Goal: Transaction & Acquisition: Purchase product/service

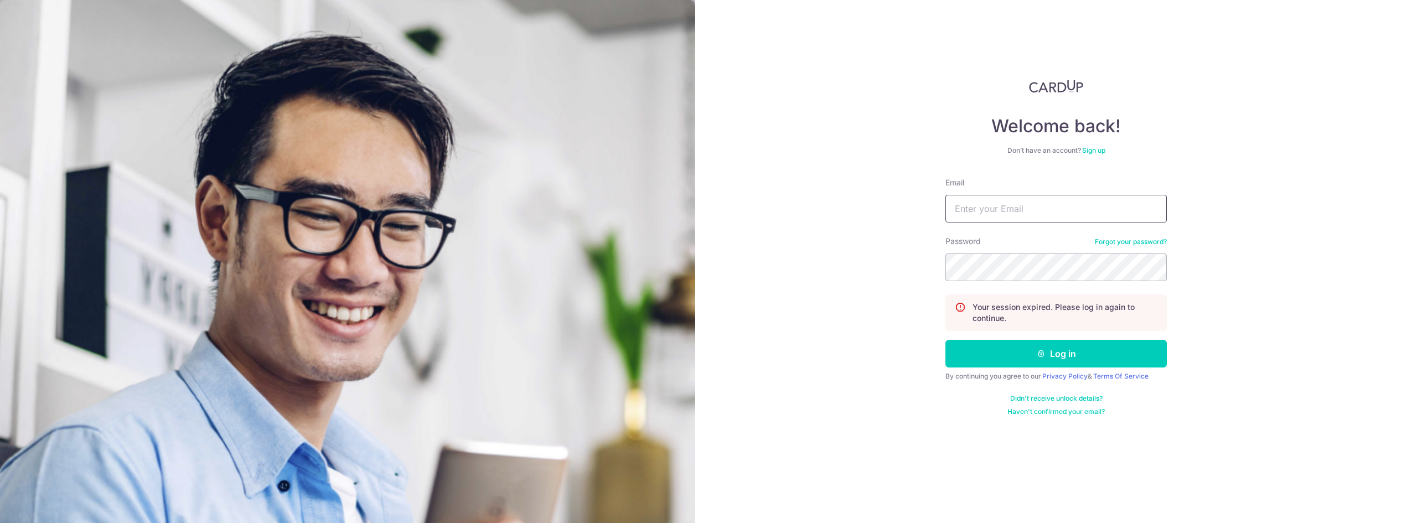
click at [988, 211] on input "Email" at bounding box center [1056, 209] width 221 height 28
type input "[EMAIL_ADDRESS][DOMAIN_NAME]"
click at [946, 340] on button "Log in" at bounding box center [1056, 354] width 221 height 28
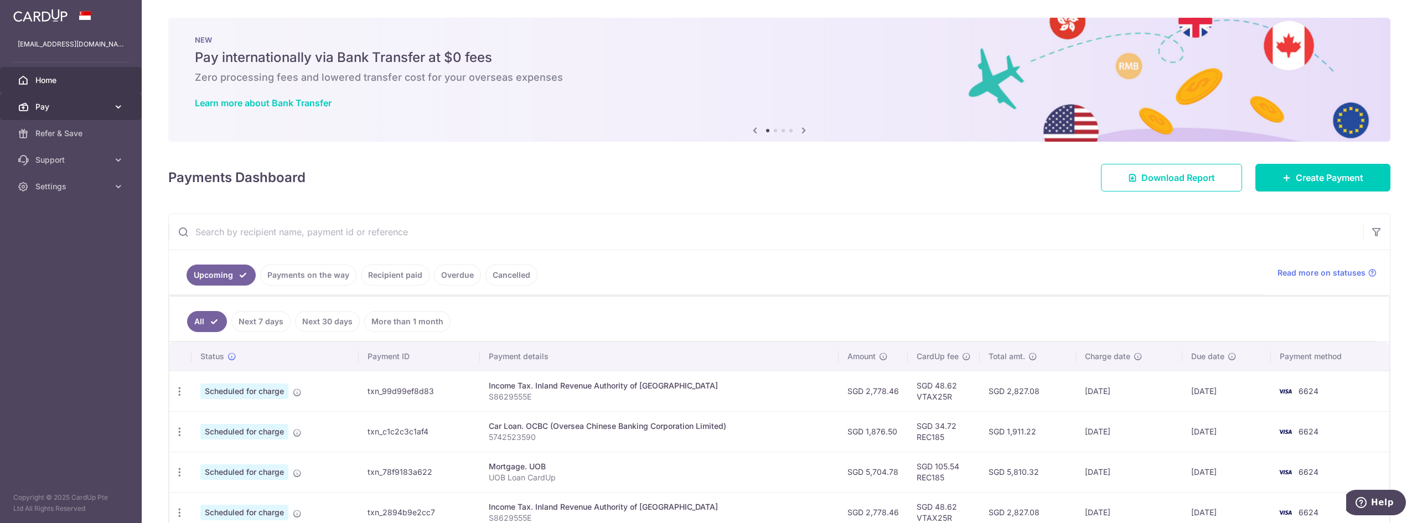
click at [50, 106] on span "Pay" at bounding box center [71, 106] width 73 height 11
click at [77, 129] on span "Payments" at bounding box center [71, 133] width 73 height 11
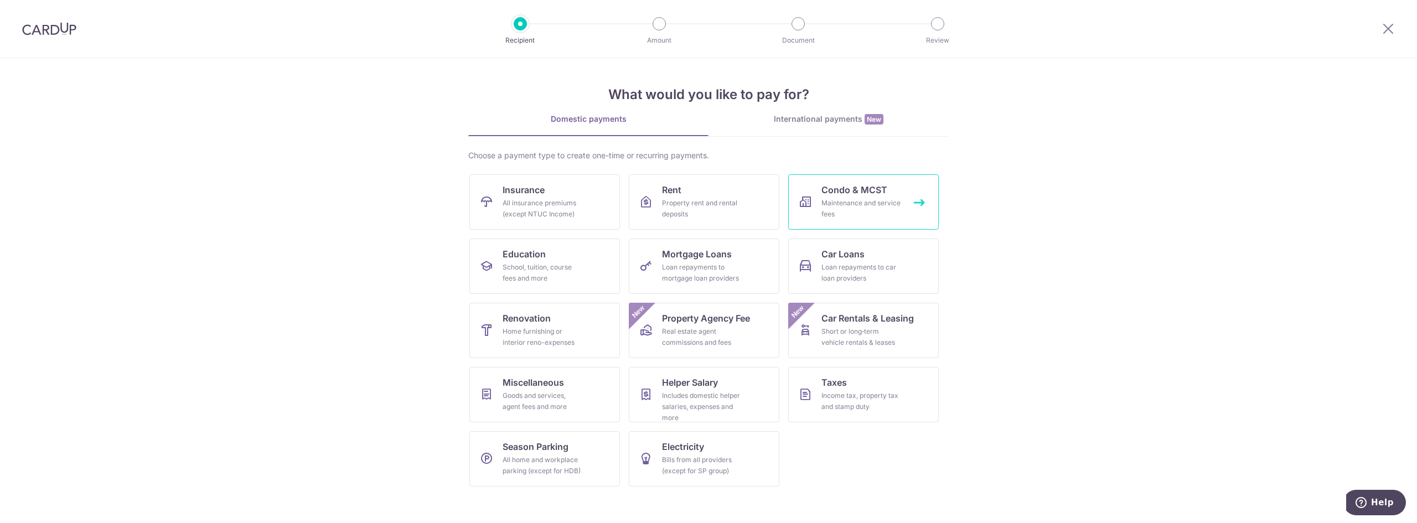
click at [877, 194] on span "Condo & MCST" at bounding box center [855, 189] width 66 height 13
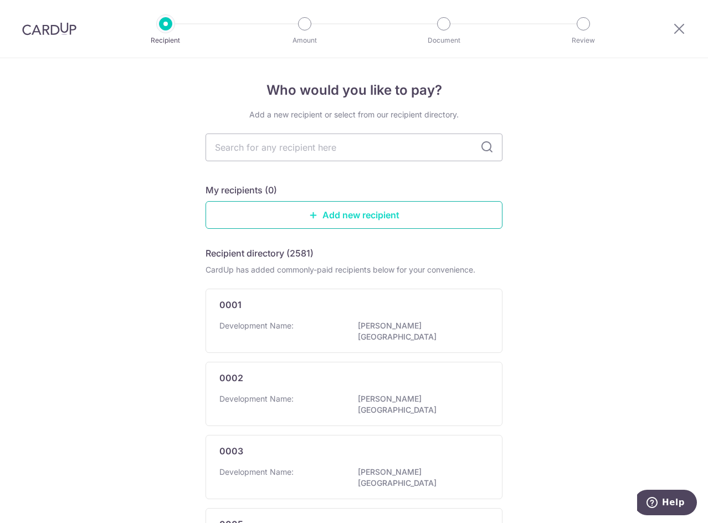
click at [307, 208] on link "Add new recipient" at bounding box center [353, 215] width 297 height 28
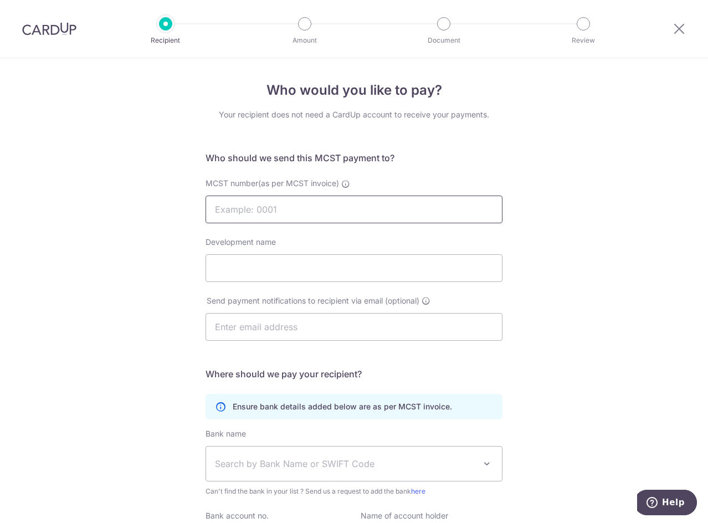
click at [243, 209] on input "MCST number(as per MCST invoice)" at bounding box center [353, 209] width 297 height 28
type input "MCST2917"
type input "Gardens at Bishan"
click at [240, 329] on input "text" at bounding box center [353, 327] width 297 height 28
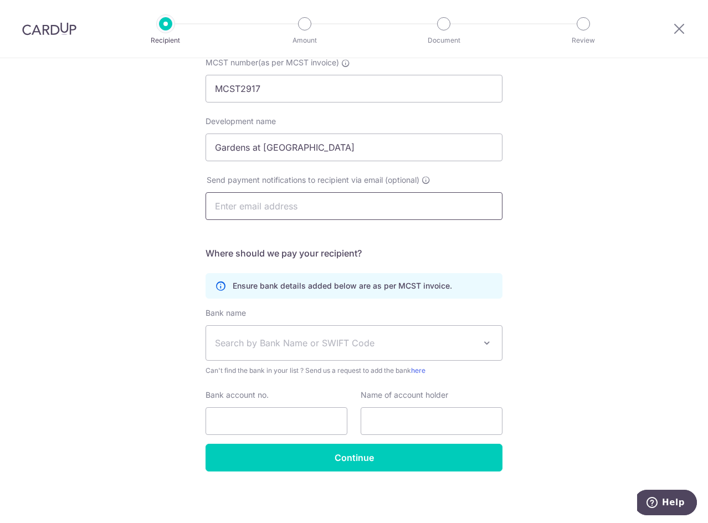
scroll to position [121, 0]
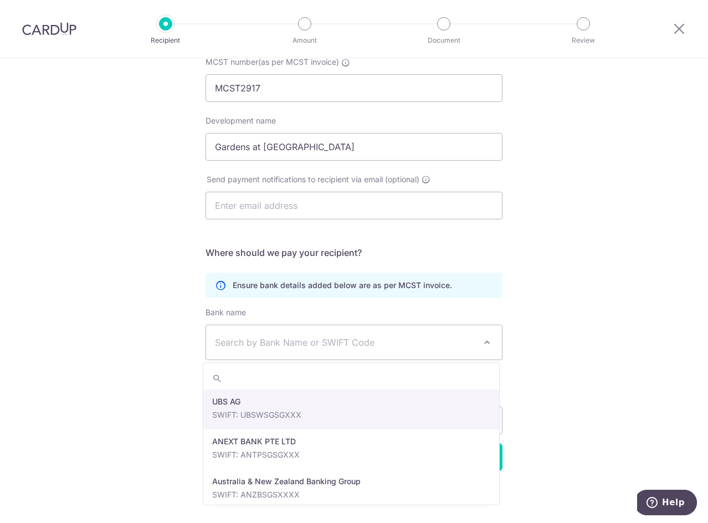
click at [257, 333] on span "Search by Bank Name or SWIFT Code" at bounding box center [354, 342] width 296 height 34
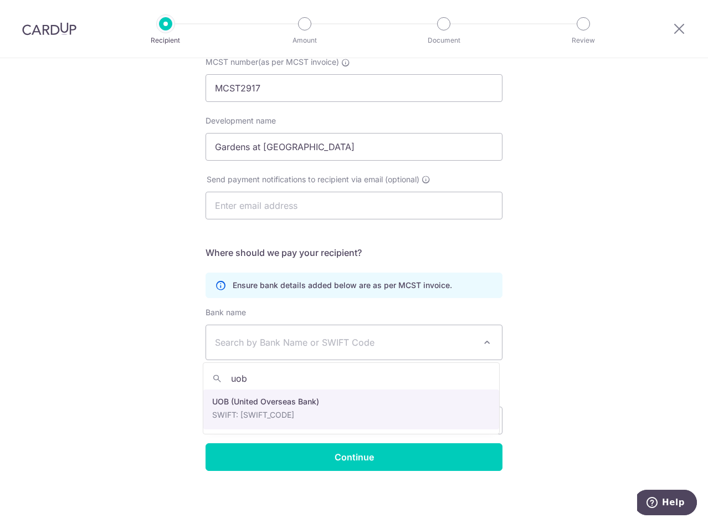
type input "uob"
select select "18"
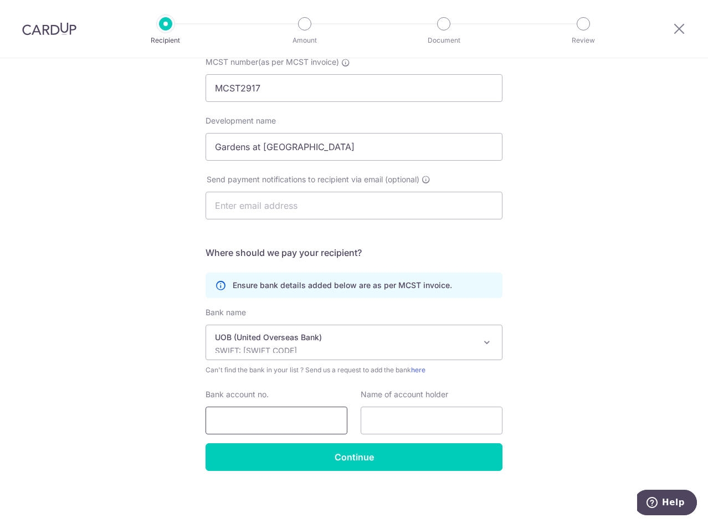
click at [229, 415] on input "Bank account no." at bounding box center [276, 420] width 142 height 28
type input "3523155901"
click at [399, 419] on input "text" at bounding box center [431, 420] width 142 height 28
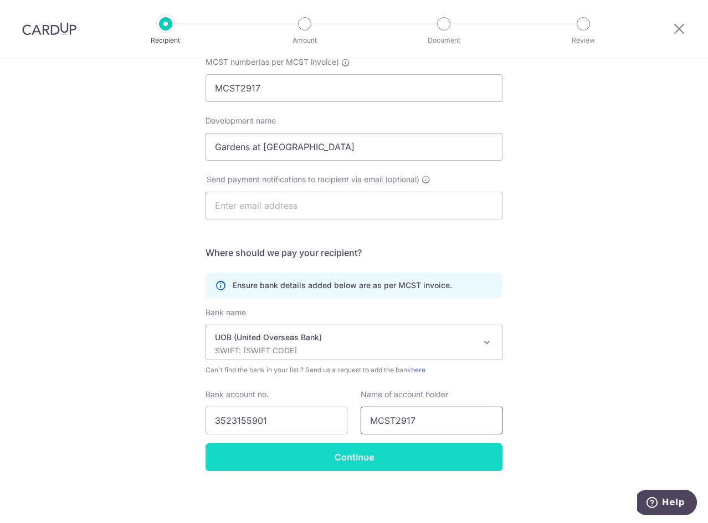
type input "MCST2917"
click at [369, 452] on input "Continue" at bounding box center [353, 457] width 297 height 28
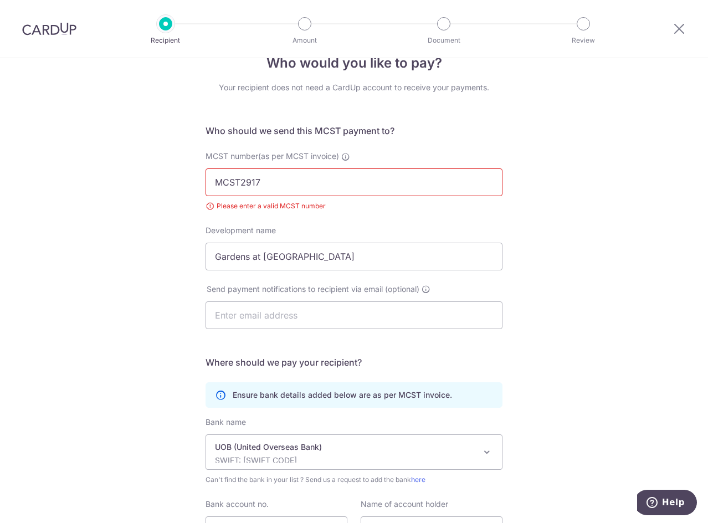
scroll to position [26, 0]
drag, startPoint x: 280, startPoint y: 181, endPoint x: -30, endPoint y: 160, distance: 311.3
click at [0, 160] on html "Recipient Amount Document Review Who would you like to pay? Your recipient does…" at bounding box center [354, 261] width 708 height 523
type input "2917"
click at [155, 310] on div "Who would you like to pay? Your recipient does not need a CardUp account to rec…" at bounding box center [354, 332] width 708 height 601
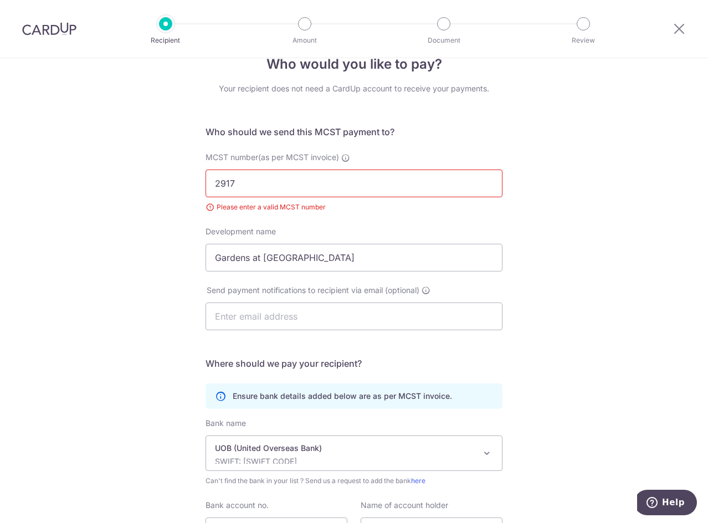
scroll to position [137, 0]
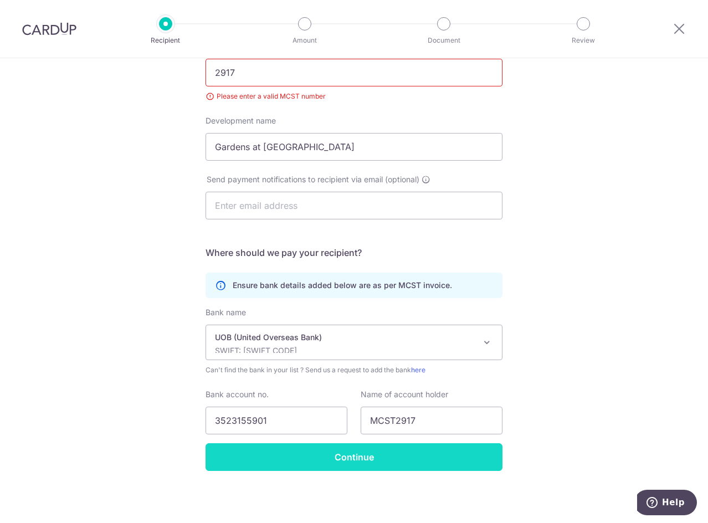
click at [357, 455] on input "Continue" at bounding box center [353, 457] width 297 height 28
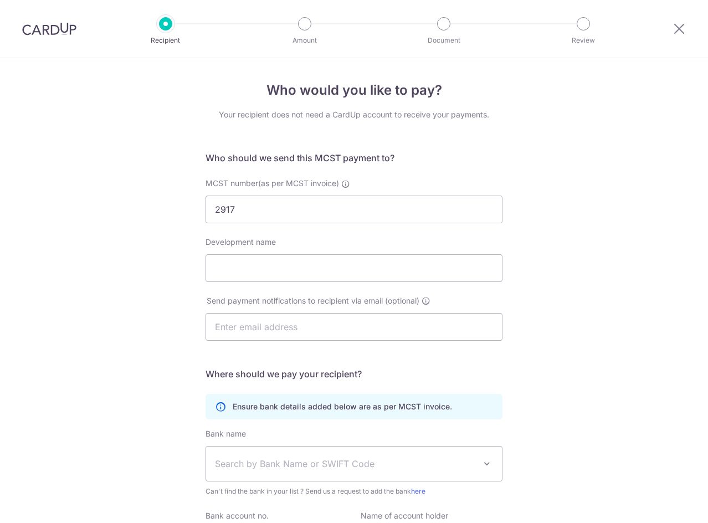
select select "18"
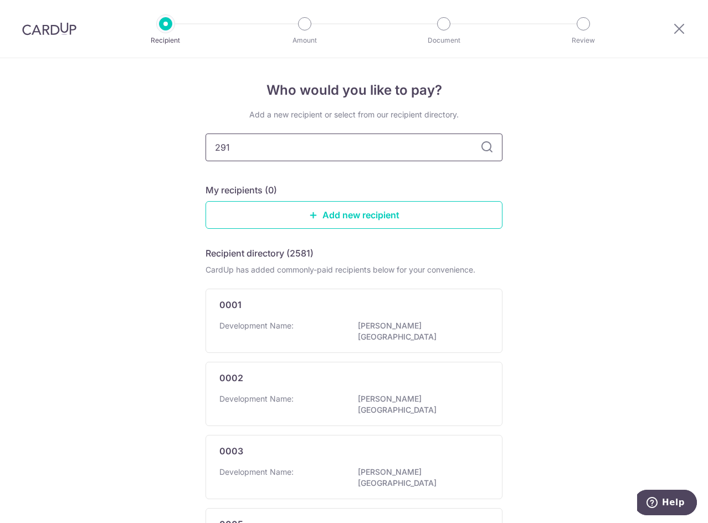
type input "2917"
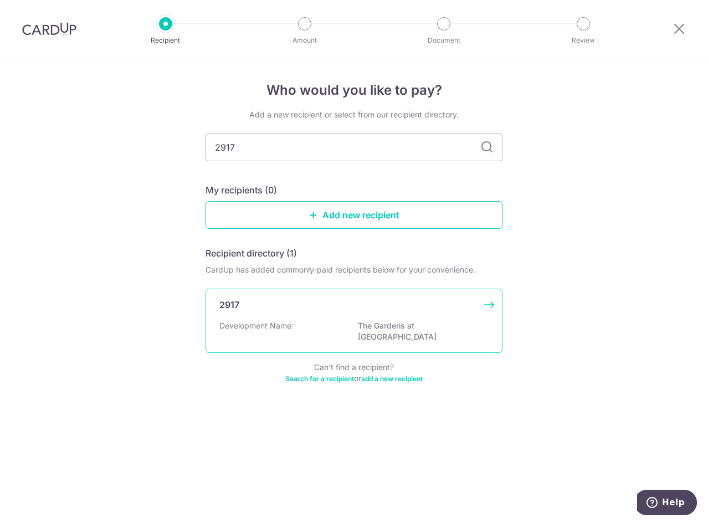
click at [306, 317] on div "2917 Development Name: The Gardens at Bishan" at bounding box center [353, 320] width 297 height 64
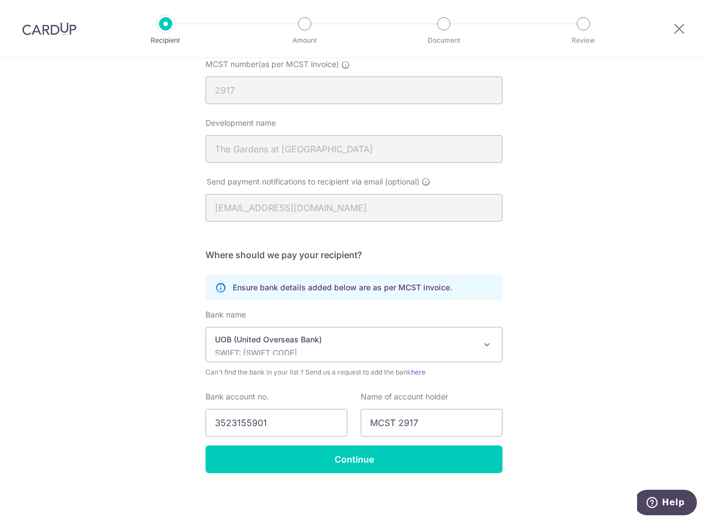
scroll to position [121, 0]
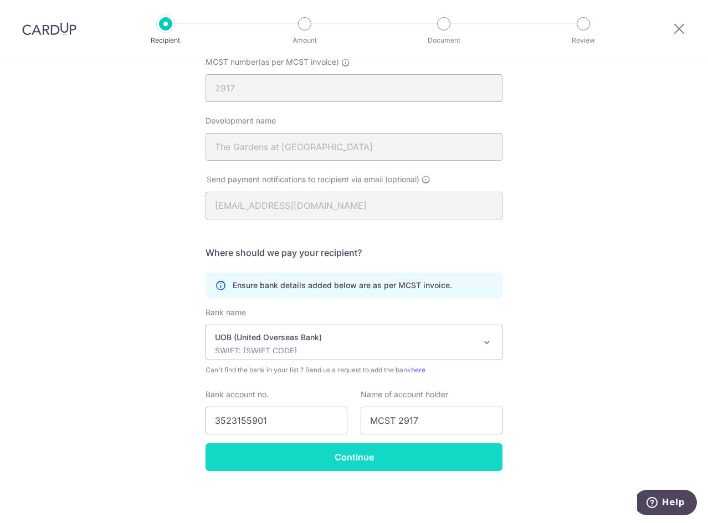
click at [281, 458] on input "Continue" at bounding box center [353, 457] width 297 height 28
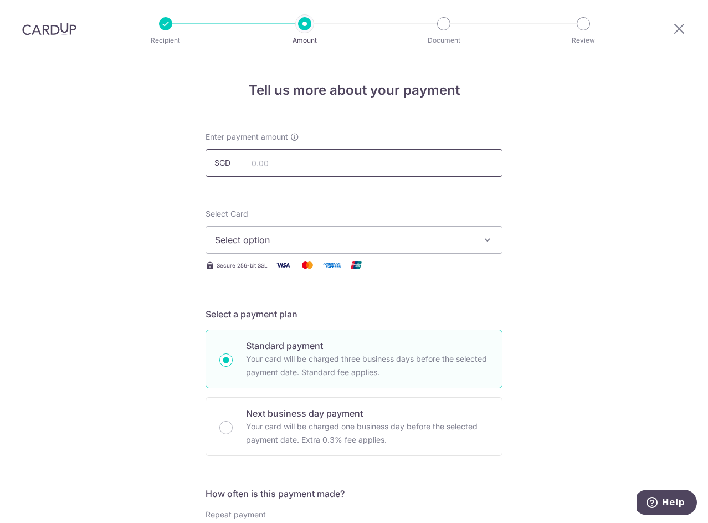
click at [263, 163] on input "text" at bounding box center [353, 163] width 297 height 28
type input "1,825.92"
click at [240, 235] on span "Select option" at bounding box center [344, 239] width 258 height 13
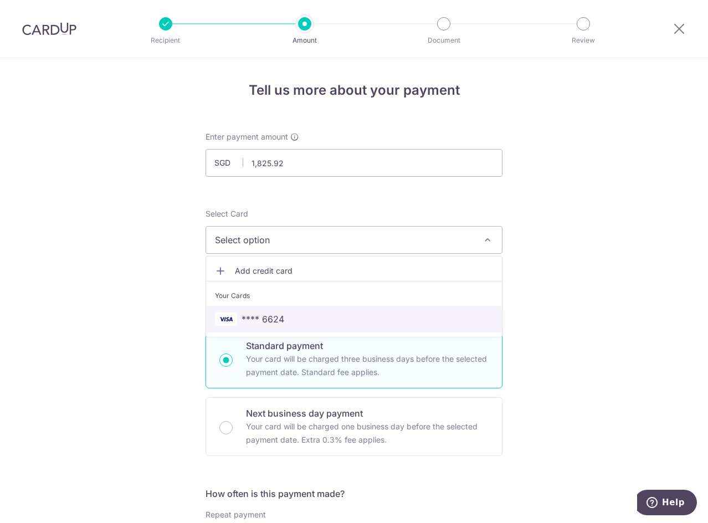
drag, startPoint x: 266, startPoint y: 310, endPoint x: 187, endPoint y: 305, distance: 78.8
click at [266, 310] on link "**** 6624" at bounding box center [354, 319] width 296 height 27
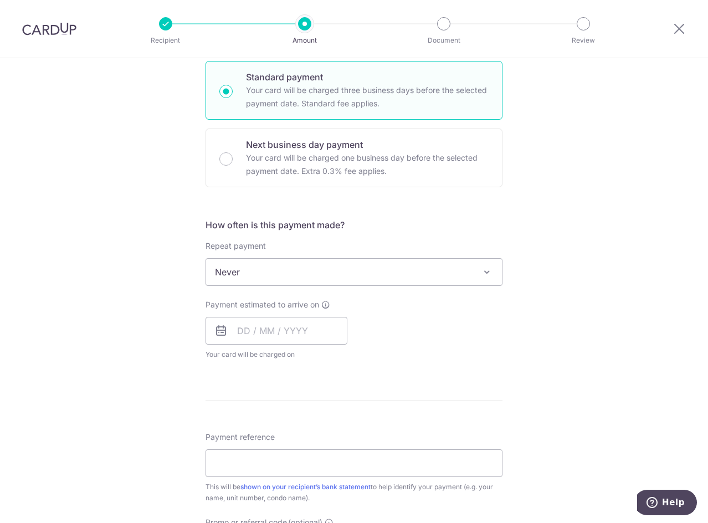
scroll to position [277, 0]
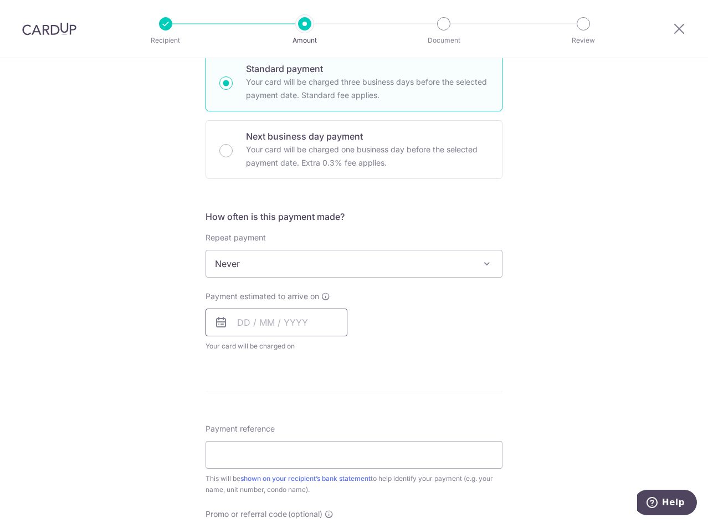
click at [310, 319] on input "text" at bounding box center [276, 322] width 142 height 28
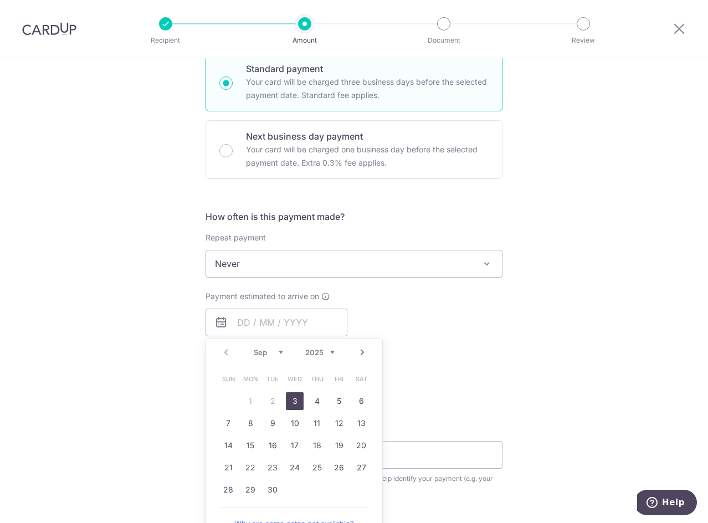
click at [291, 403] on link "3" at bounding box center [295, 401] width 18 height 18
type input "[DATE]"
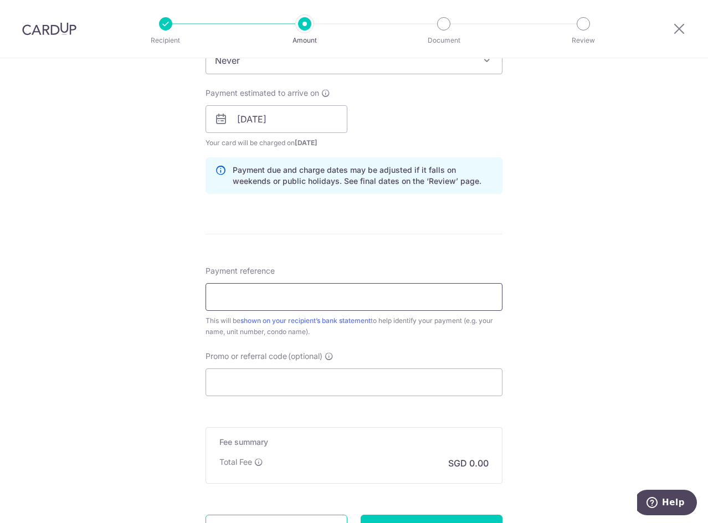
scroll to position [498, 0]
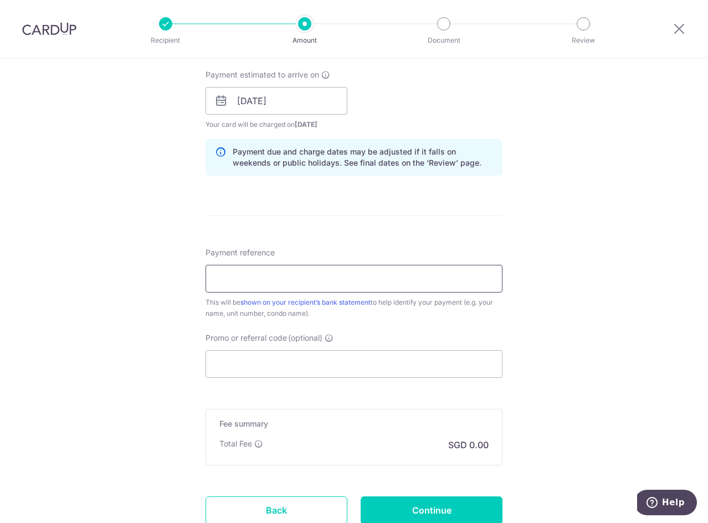
click at [222, 281] on input "Payment reference" at bounding box center [353, 279] width 297 height 28
type input "9/18-05"
click at [233, 367] on input "Promo or referral code (optional)" at bounding box center [353, 364] width 297 height 28
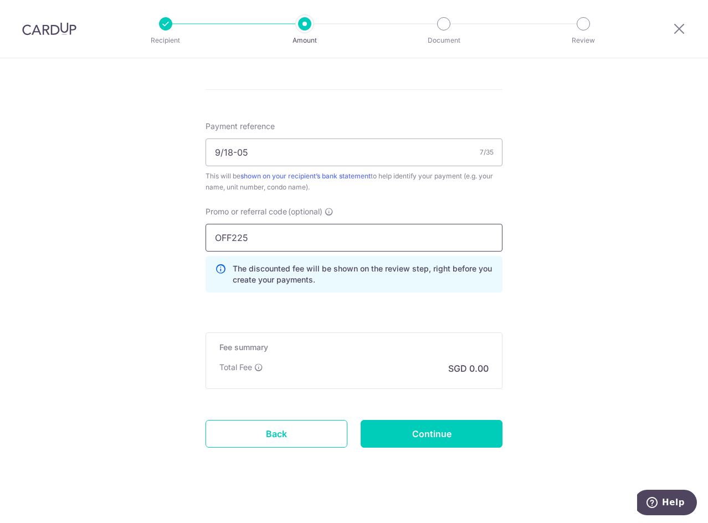
scroll to position [632, 0]
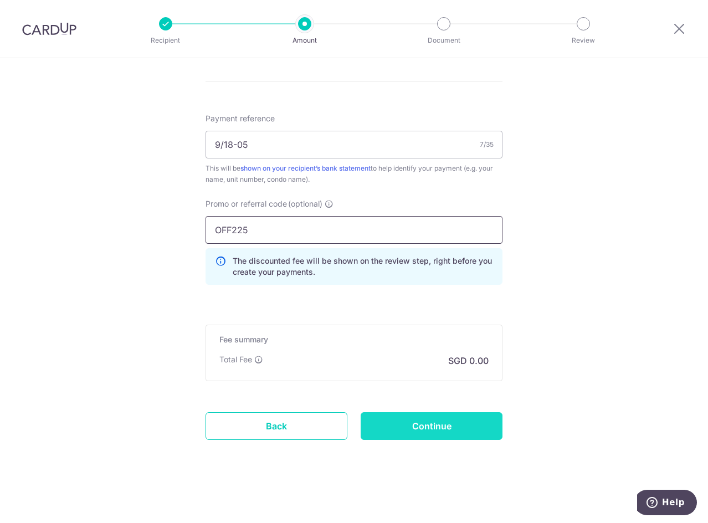
type input "OFF225"
click at [411, 424] on input "Continue" at bounding box center [431, 426] width 142 height 28
type input "Create Schedule"
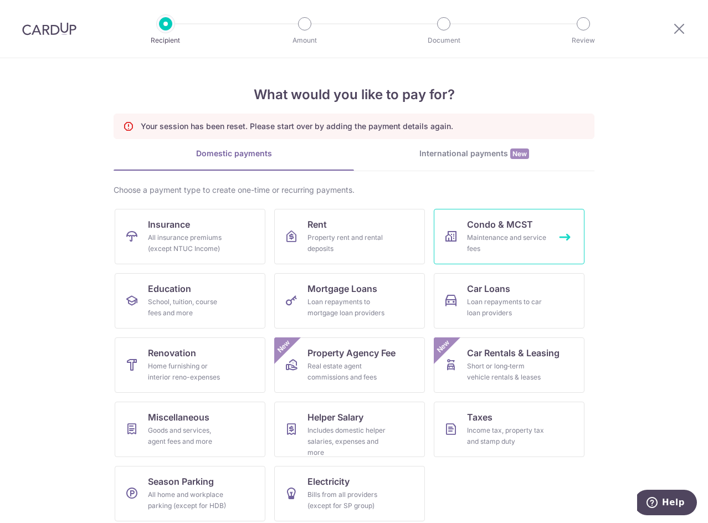
click at [488, 236] on div "Maintenance and service fees" at bounding box center [507, 243] width 80 height 22
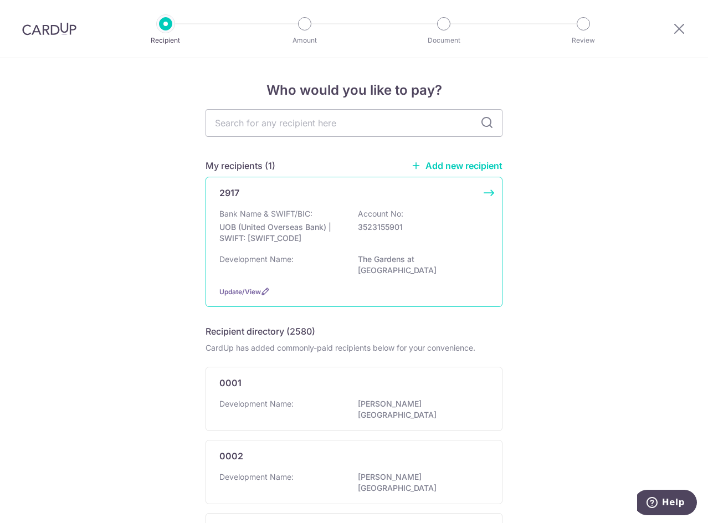
click at [270, 215] on p "Bank Name & SWIFT/BIC:" at bounding box center [265, 213] width 93 height 11
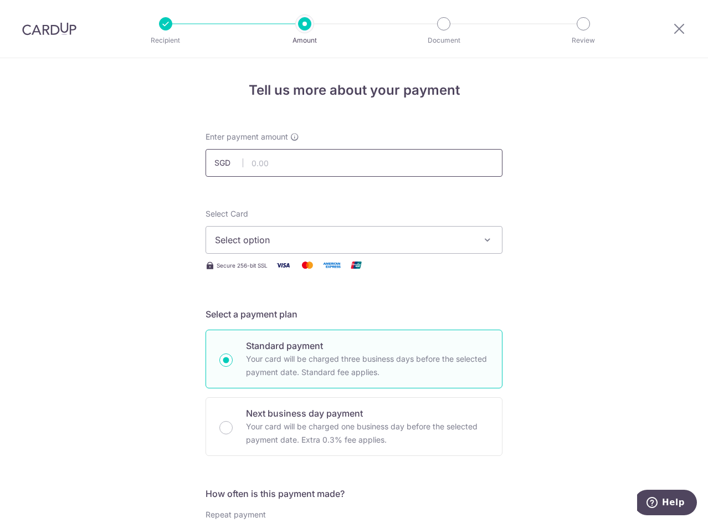
click at [255, 163] on input "text" at bounding box center [353, 163] width 297 height 28
type input "1,825.92"
click at [282, 236] on span "Select option" at bounding box center [344, 239] width 258 height 13
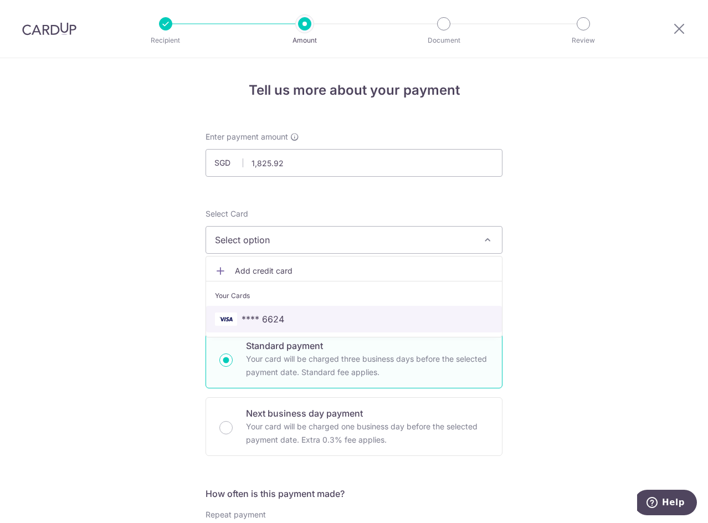
click at [258, 318] on span "**** 6624" at bounding box center [262, 318] width 43 height 13
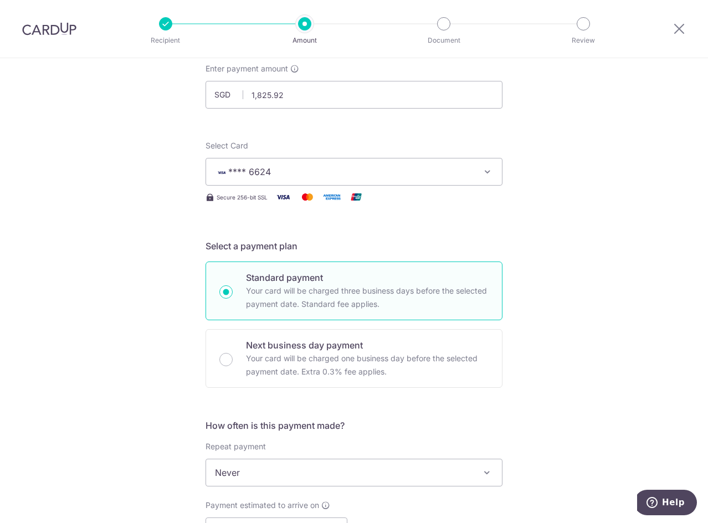
scroll to position [277, 0]
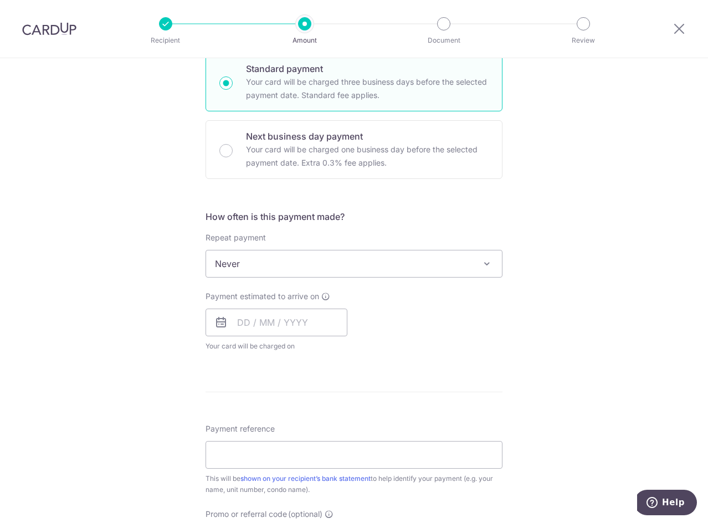
click at [239, 273] on span "Never" at bounding box center [354, 263] width 296 height 27
click at [102, 318] on div "Tell us more about your payment Enter payment amount SGD 1,825.92 1825.92 Selec…" at bounding box center [354, 282] width 708 height 1002
click at [223, 316] on icon at bounding box center [220, 322] width 13 height 13
click at [262, 323] on input "text" at bounding box center [276, 322] width 142 height 28
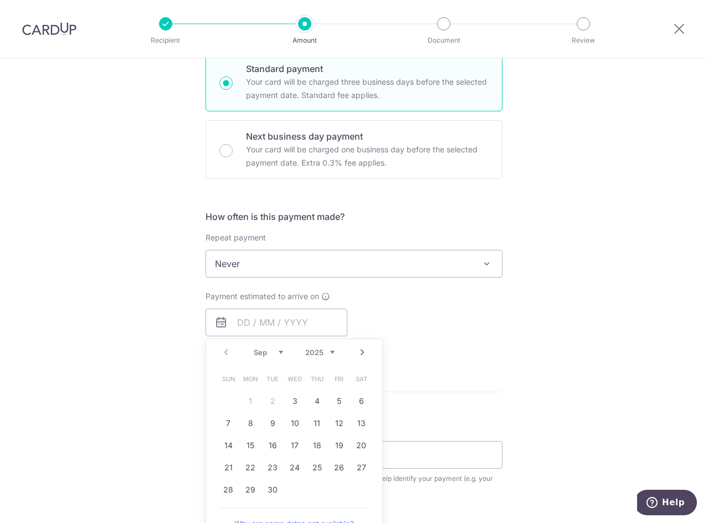
click at [265, 401] on table "Sun Mon Tue Wed Thu Fri Sat 1 2 3 4 5 6 7 8 9 10 11 12 13 14 15 16 17 18 19 20 …" at bounding box center [294, 434] width 155 height 133
click at [289, 402] on link "3" at bounding box center [295, 401] width 18 height 18
type input "[DATE]"
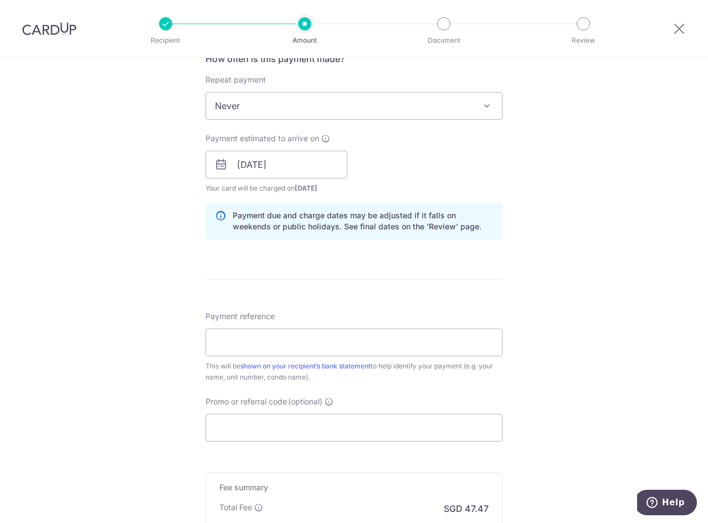
scroll to position [498, 0]
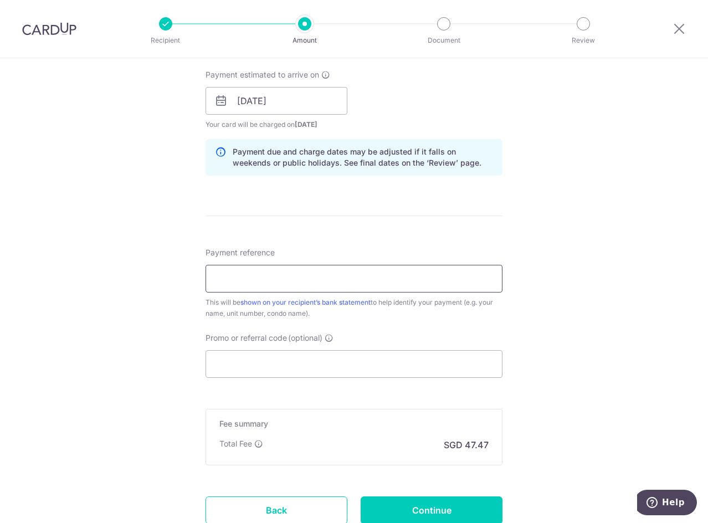
click at [231, 282] on input "Payment reference" at bounding box center [353, 279] width 297 height 28
type input "9/18-05"
click at [270, 357] on input "Promo or referral code (optional)" at bounding box center [353, 364] width 297 height 28
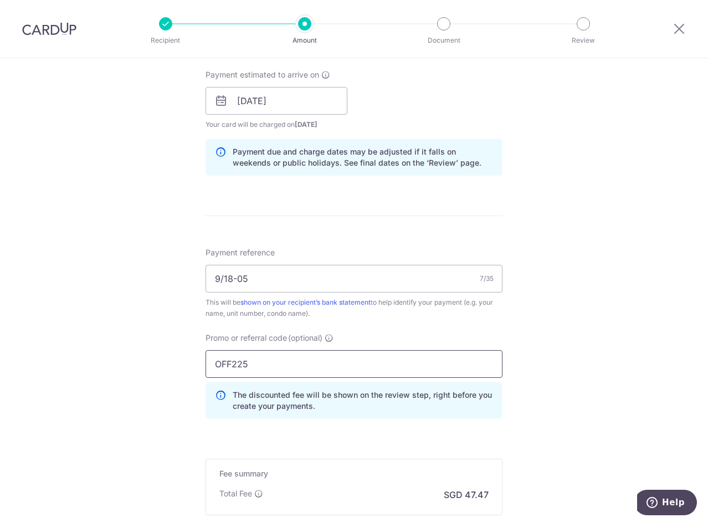
type input "OFF225"
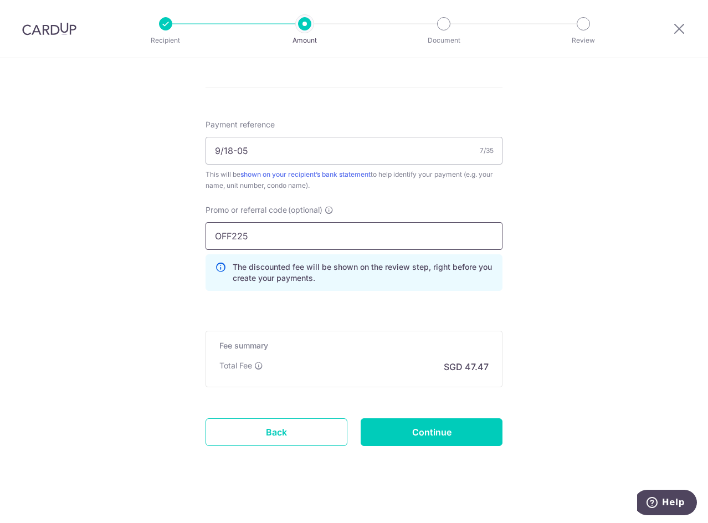
scroll to position [632, 0]
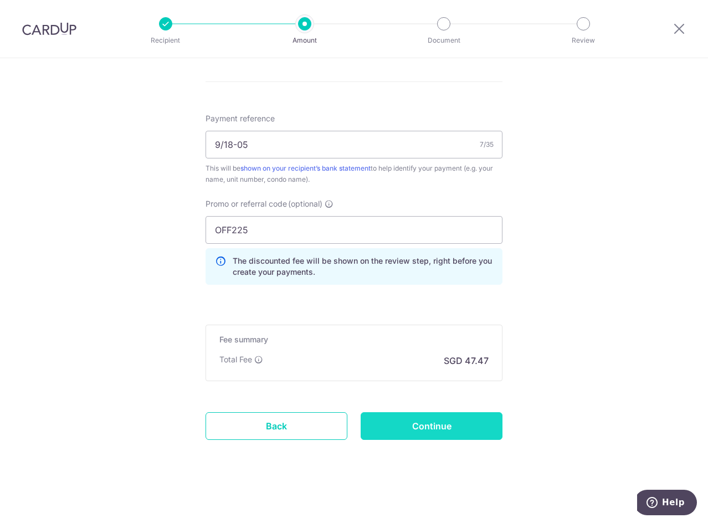
click at [437, 429] on input "Continue" at bounding box center [431, 426] width 142 height 28
type input "Create Schedule"
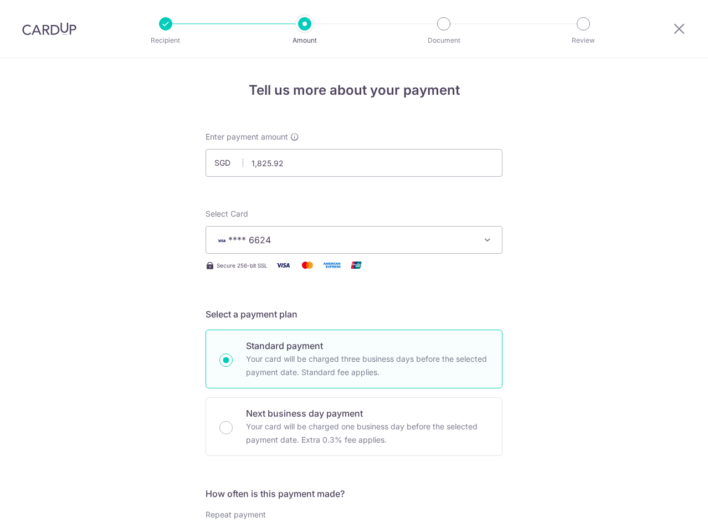
scroll to position [648, 0]
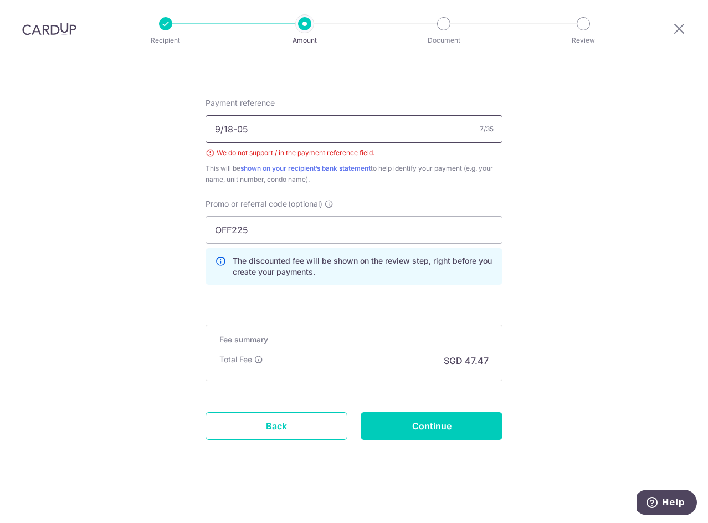
click at [219, 130] on input "9/18-05" at bounding box center [353, 129] width 297 height 28
type input "[DATE]"
click at [405, 419] on input "Continue" at bounding box center [431, 426] width 142 height 28
type input "Create Schedule"
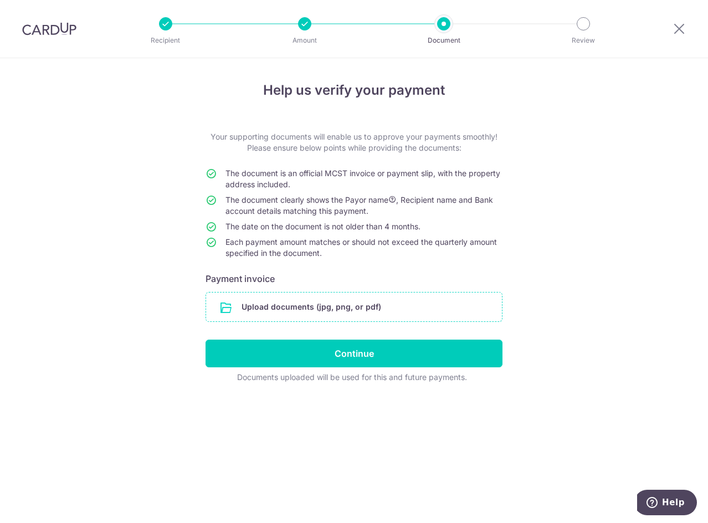
click at [263, 299] on input "file" at bounding box center [354, 306] width 296 height 29
click at [262, 305] on input "file" at bounding box center [354, 306] width 296 height 29
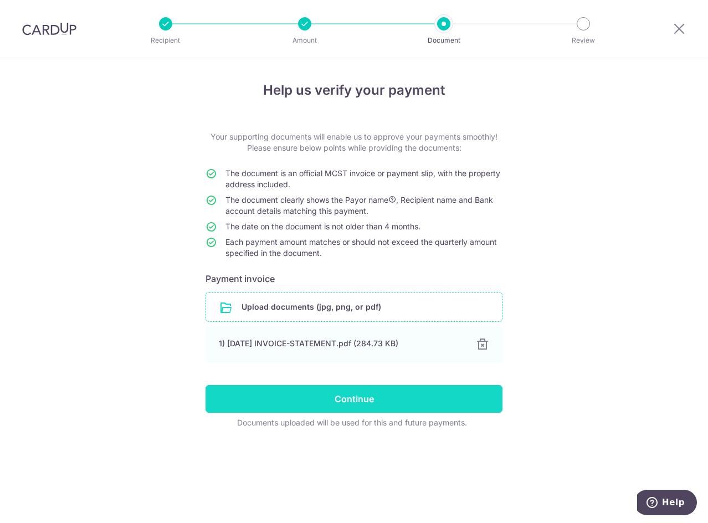
click at [277, 400] on input "Continue" at bounding box center [353, 399] width 297 height 28
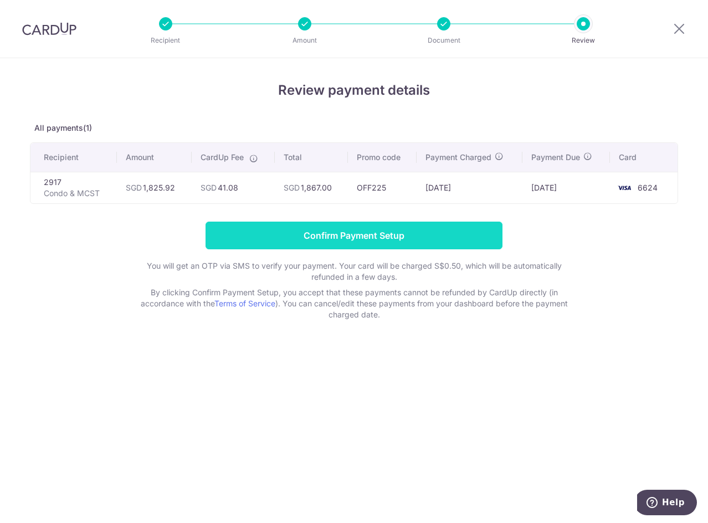
click at [284, 226] on input "Confirm Payment Setup" at bounding box center [353, 235] width 297 height 28
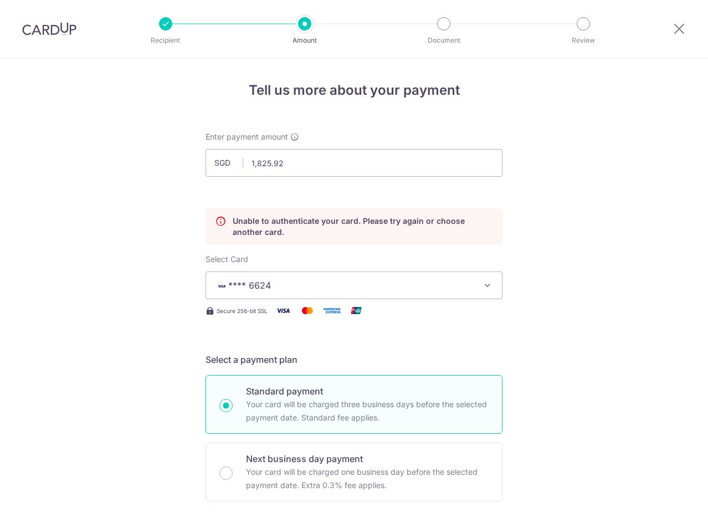
scroll to position [150, 0]
